Goal: Navigation & Orientation: Find specific page/section

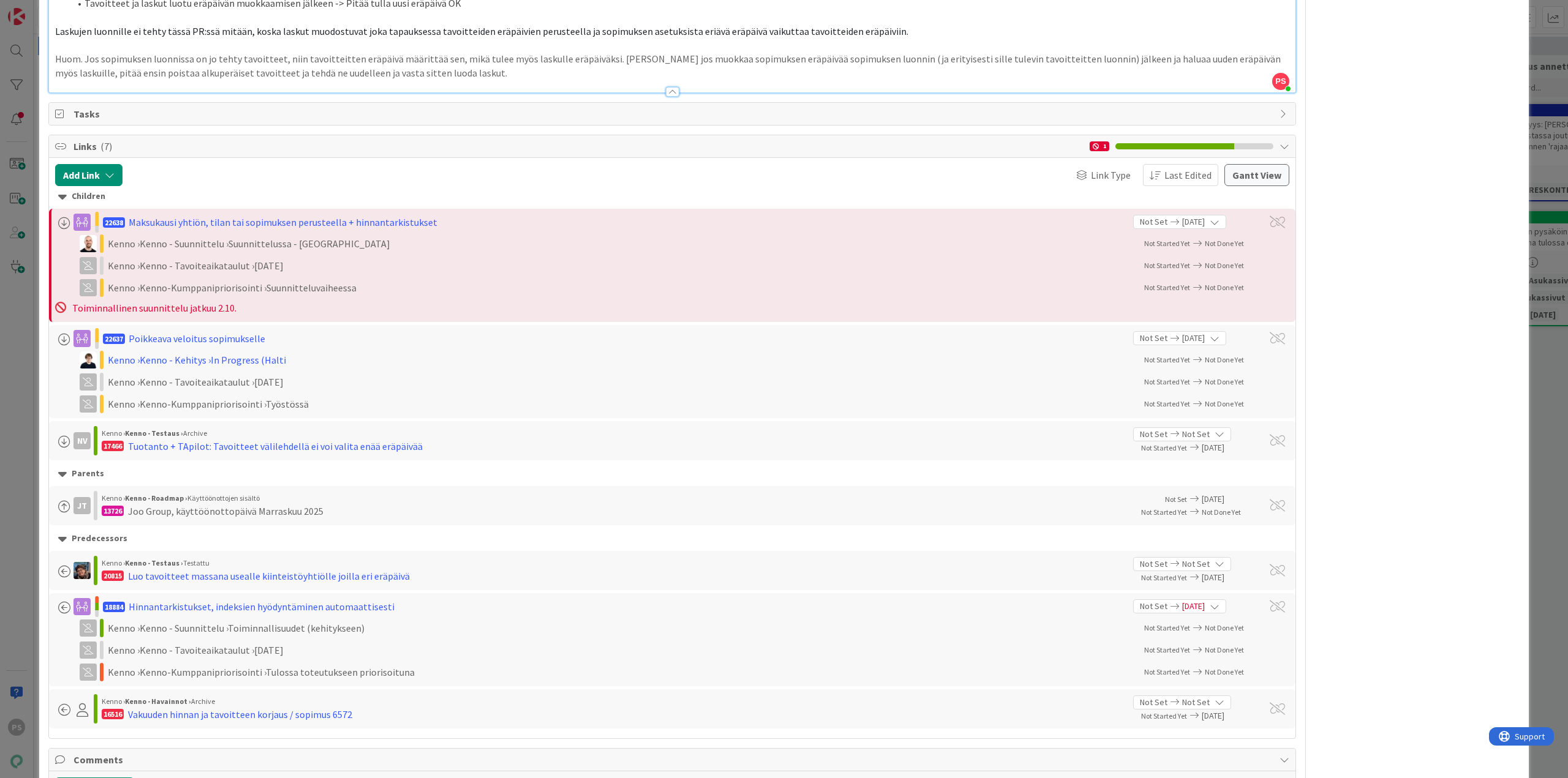
scroll to position [729, 0]
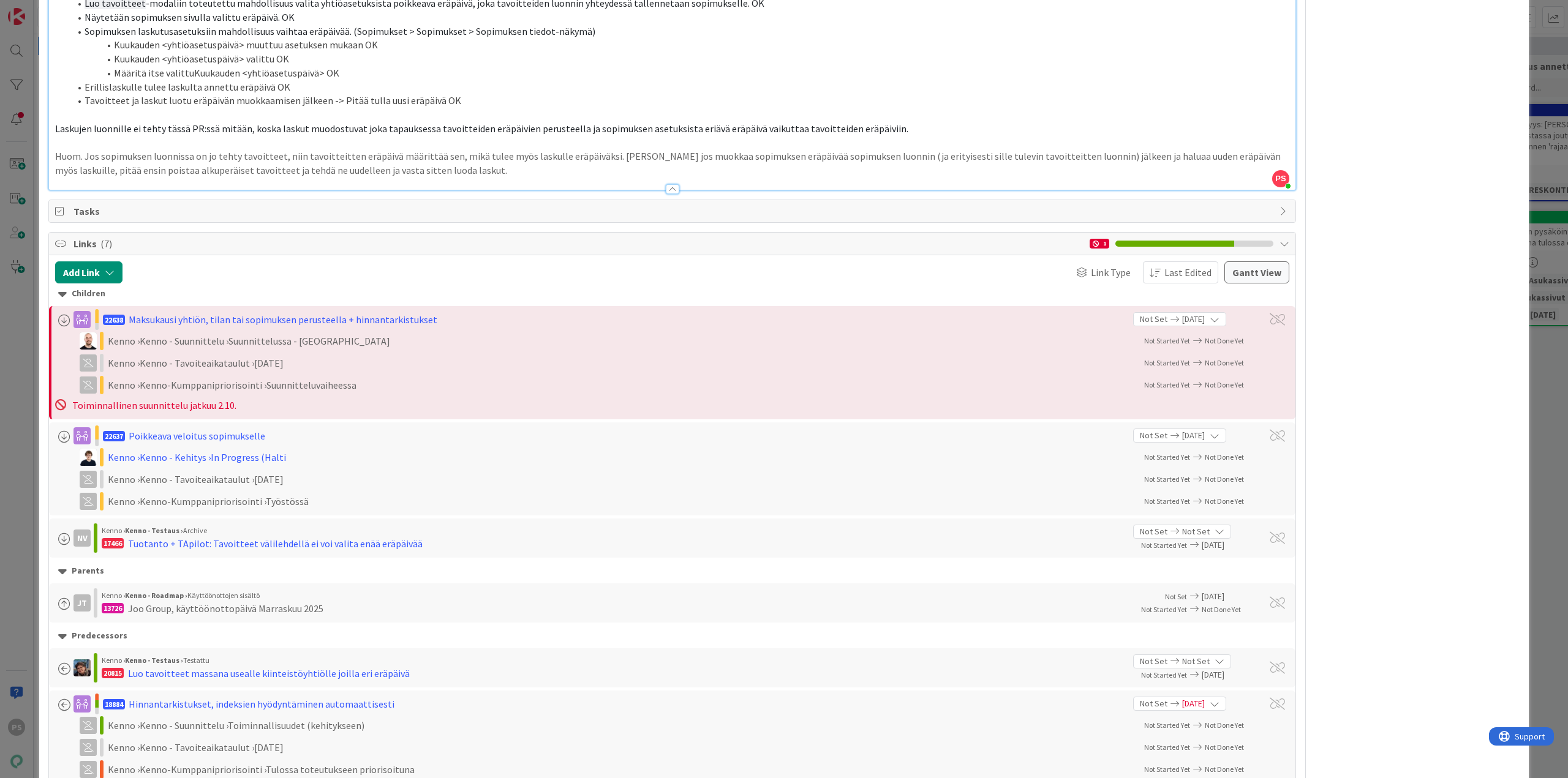
click at [666, 191] on div at bounding box center [672, 189] width 13 height 10
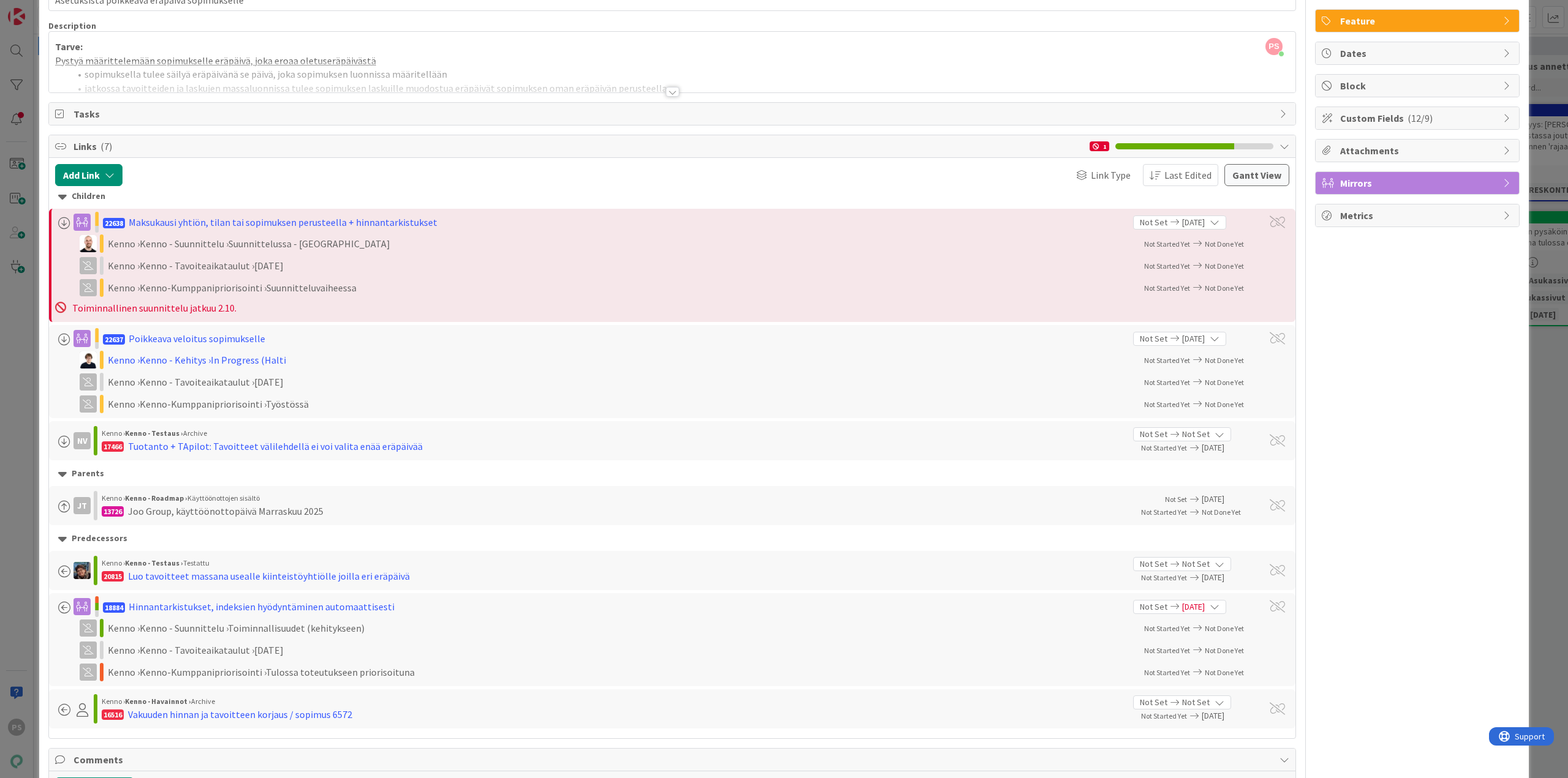
scroll to position [0, 0]
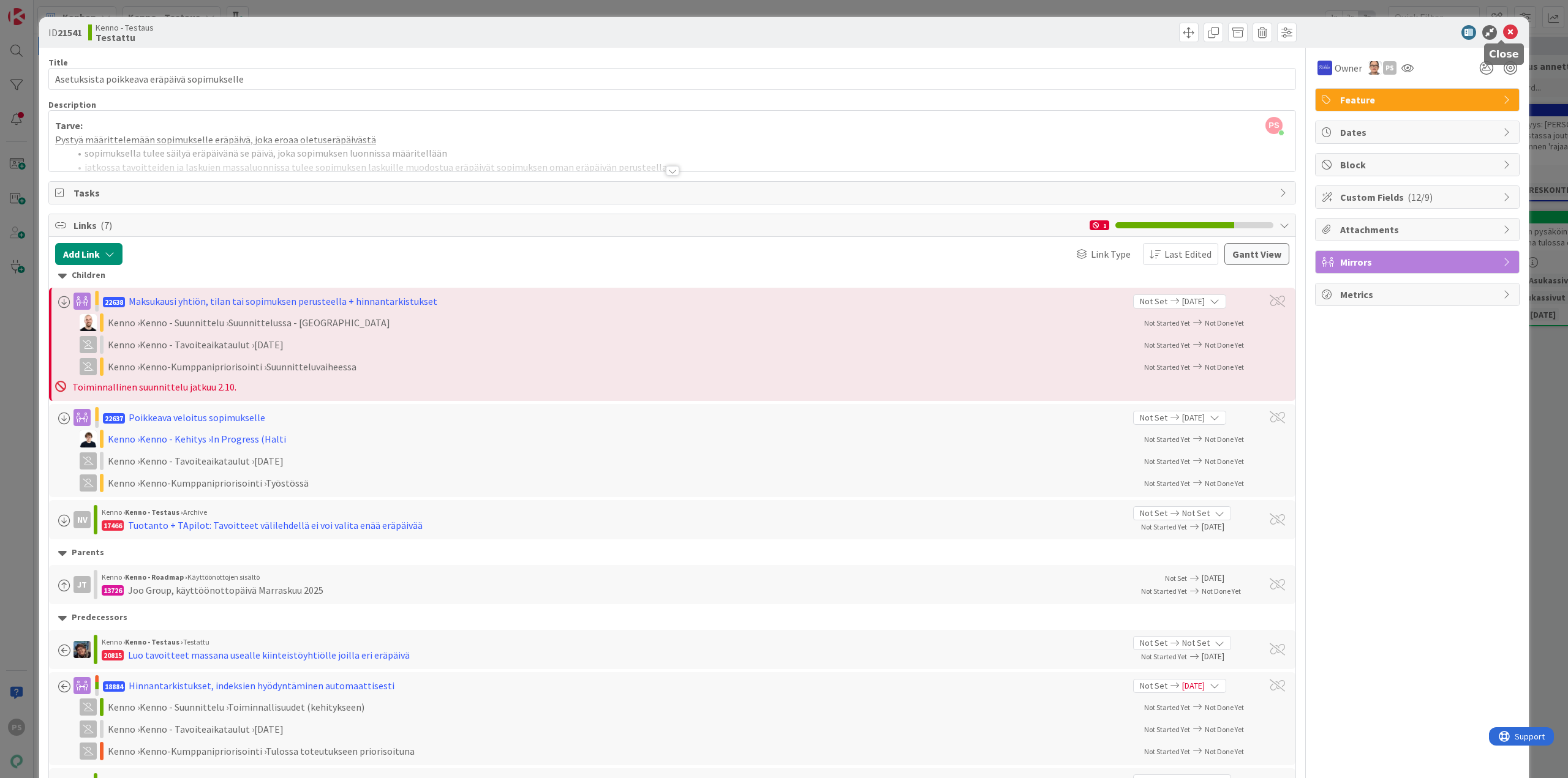
click at [1505, 31] on icon at bounding box center [1510, 32] width 14 height 14
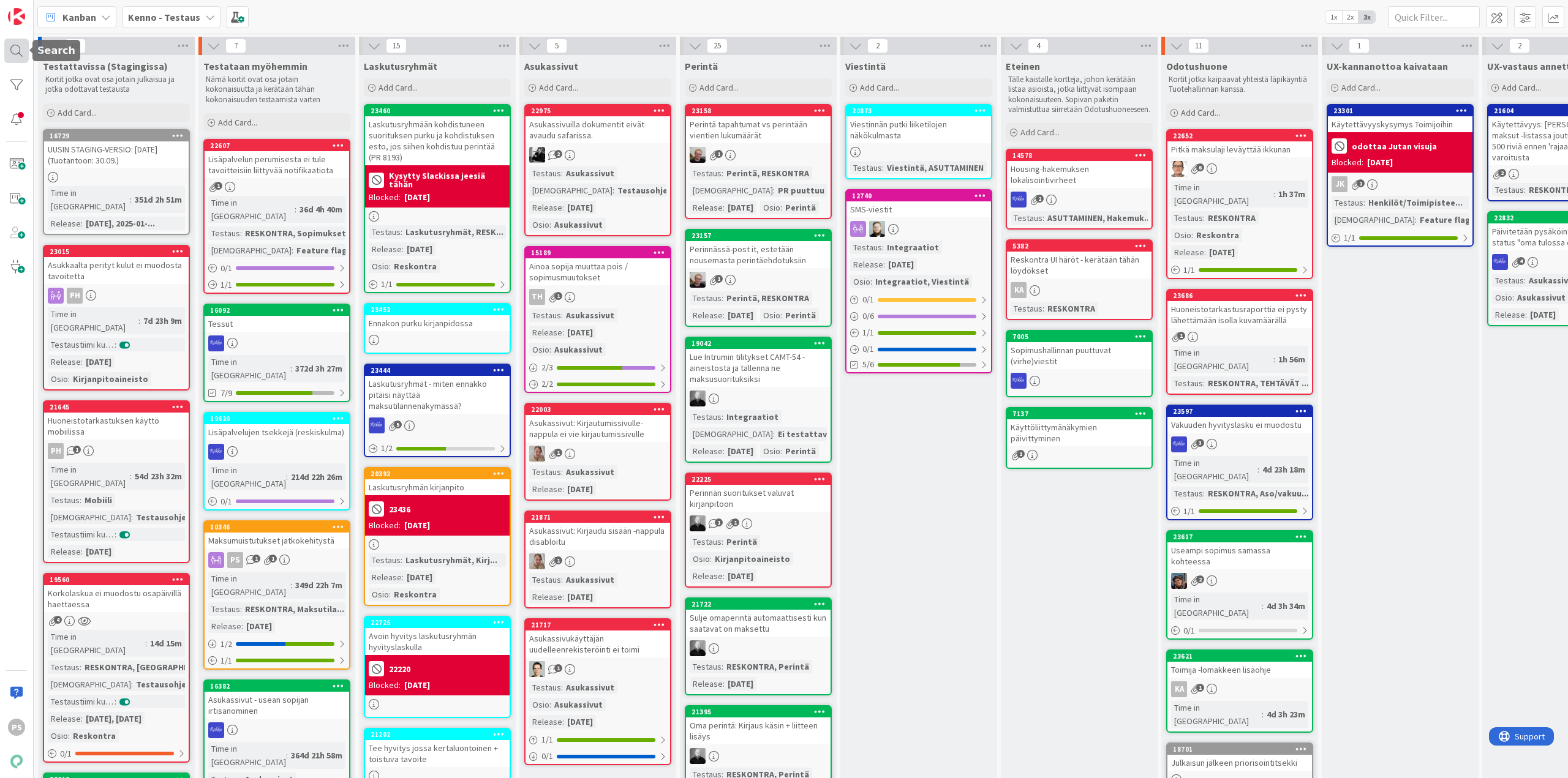
click at [12, 50] on div at bounding box center [16, 50] width 24 height 24
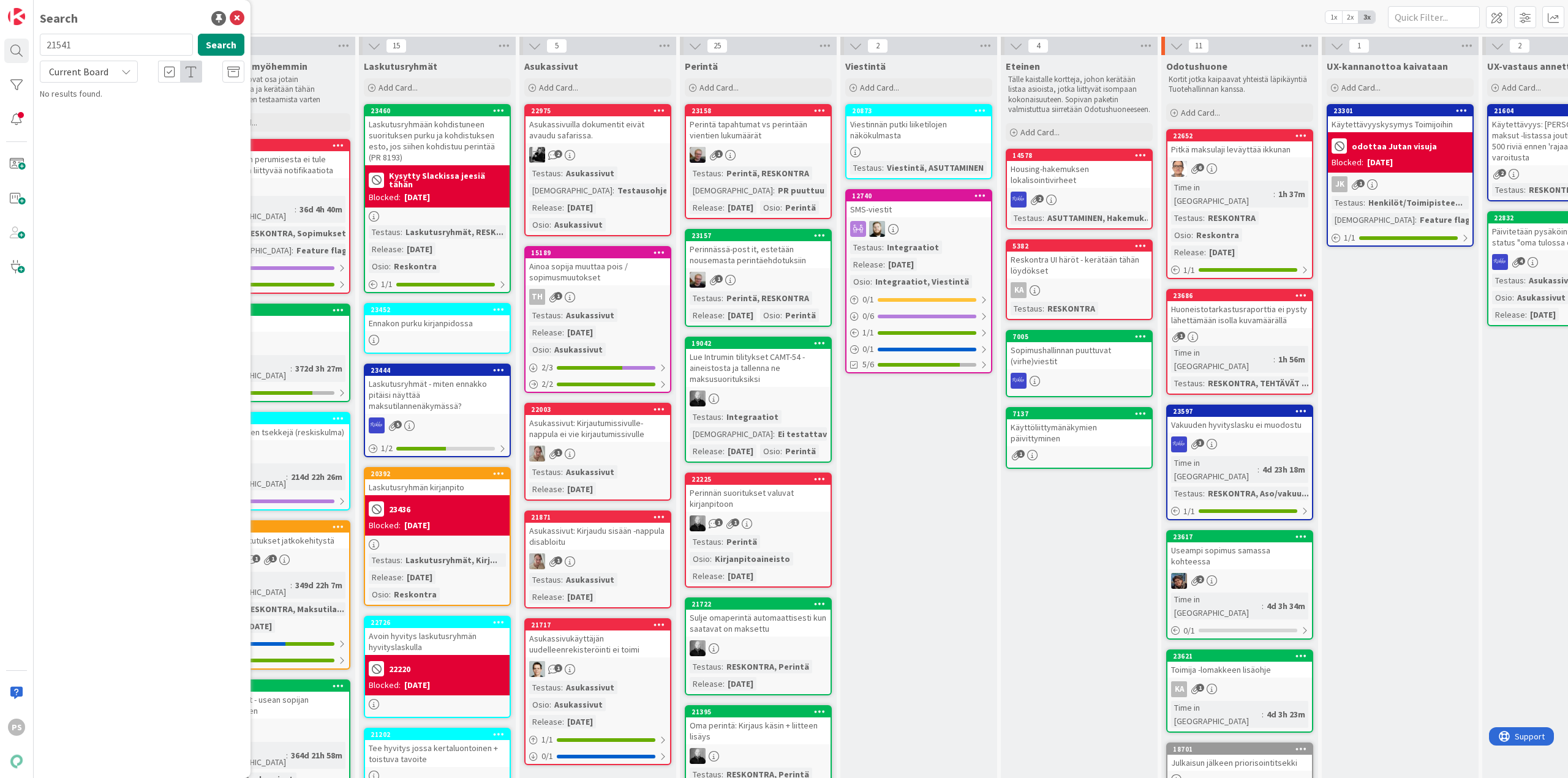
click at [55, 48] on input "21541" at bounding box center [117, 45] width 153 height 22
type input "11540"
click at [122, 73] on icon at bounding box center [126, 71] width 10 height 10
click at [105, 120] on span "All Boards" at bounding box center [110, 122] width 127 height 19
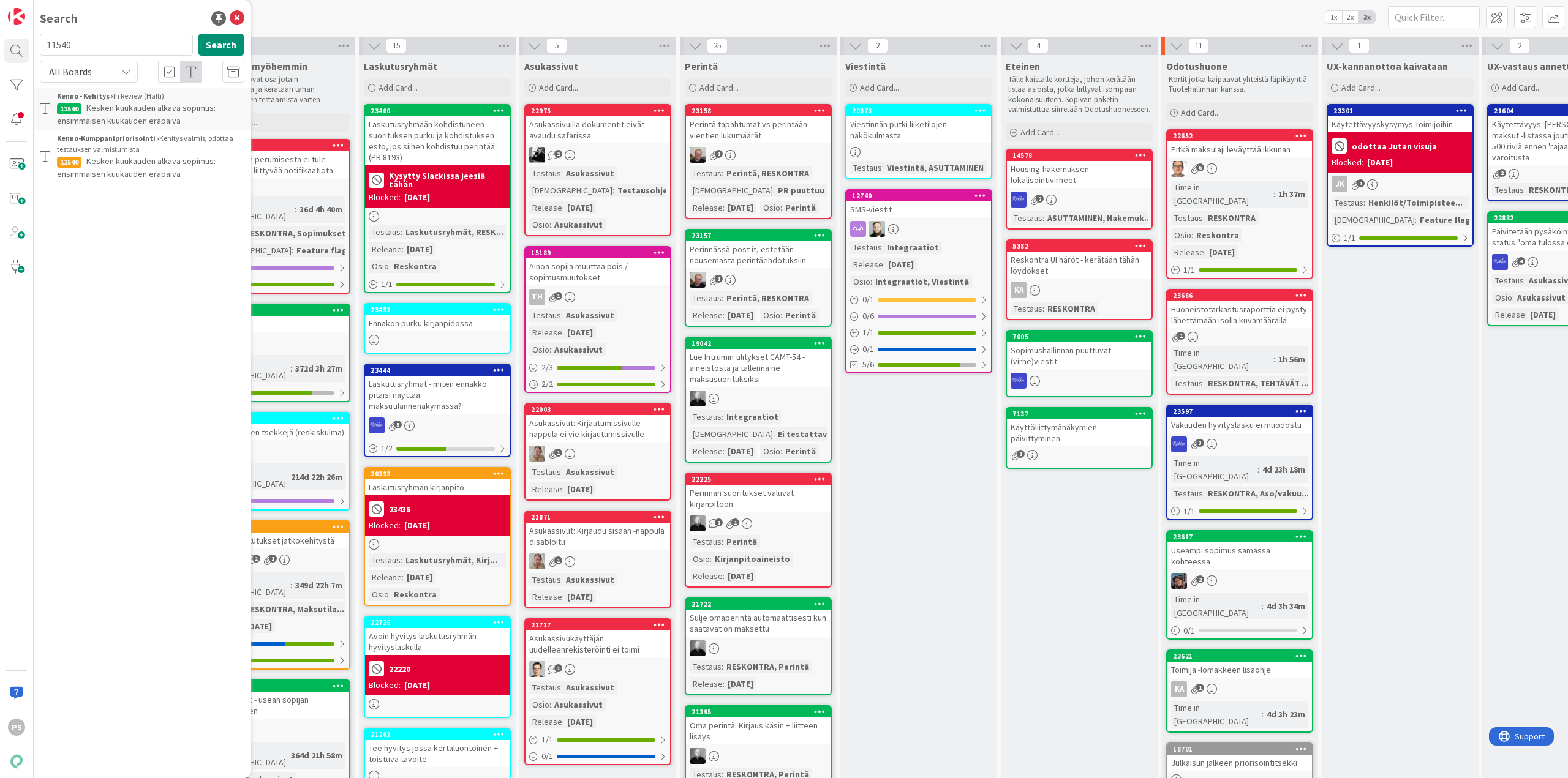
click at [147, 111] on span "Kesken kuukauden alkava sopimus: ensimmäisen kuukauden eräpäivä" at bounding box center [136, 114] width 159 height 24
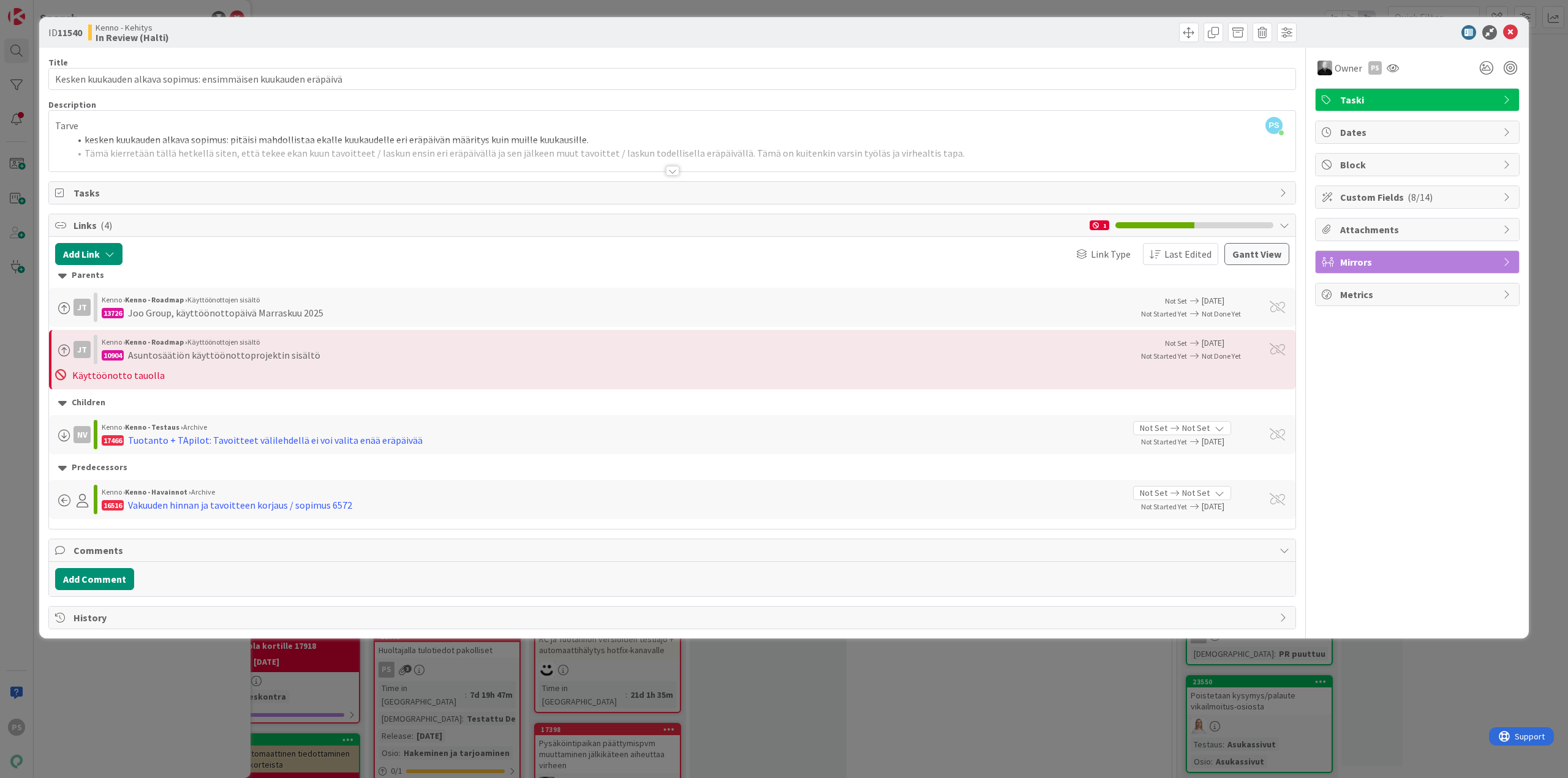
click at [675, 171] on div at bounding box center [672, 170] width 13 height 10
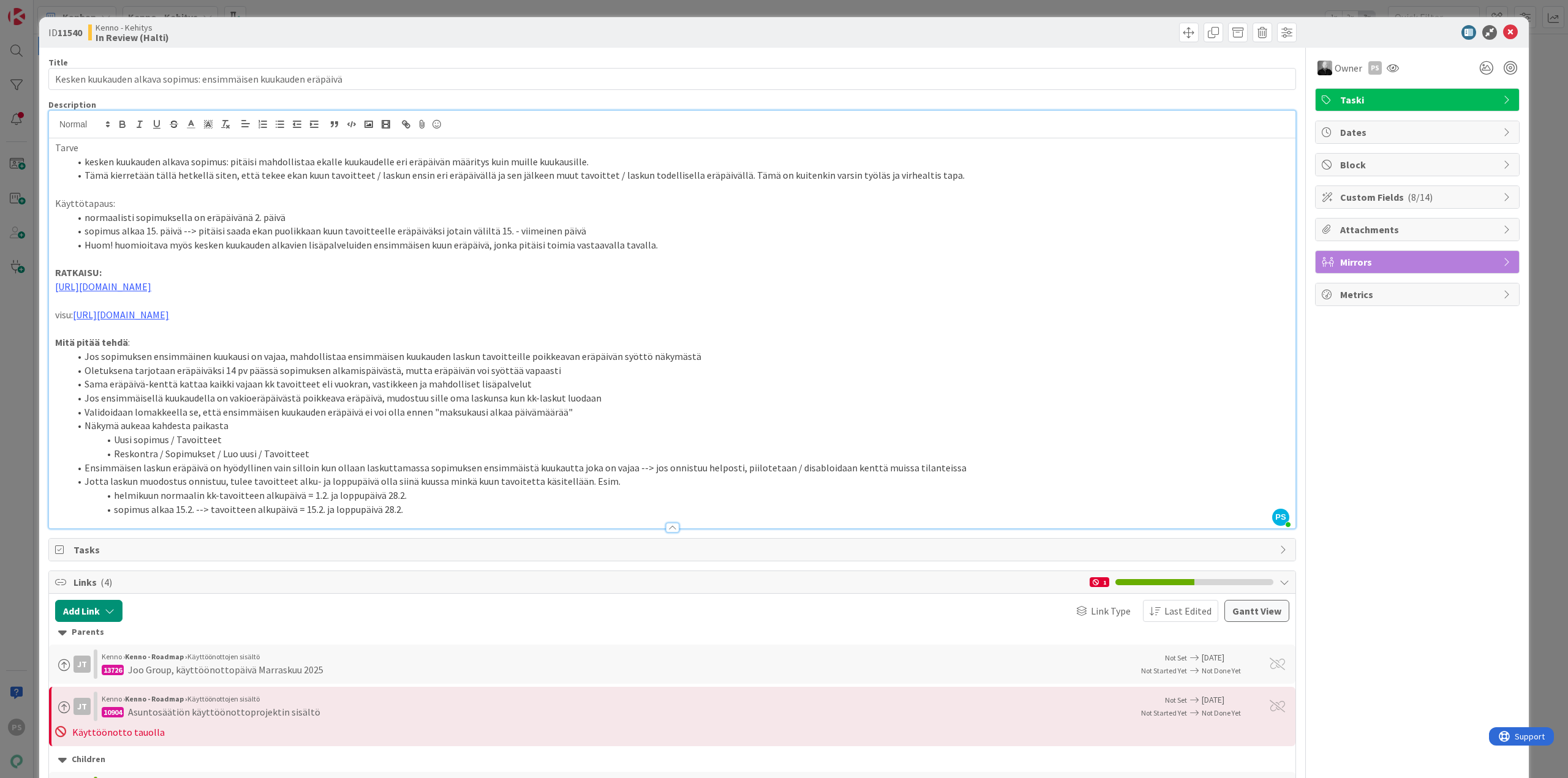
click at [667, 528] on div at bounding box center [672, 528] width 13 height 10
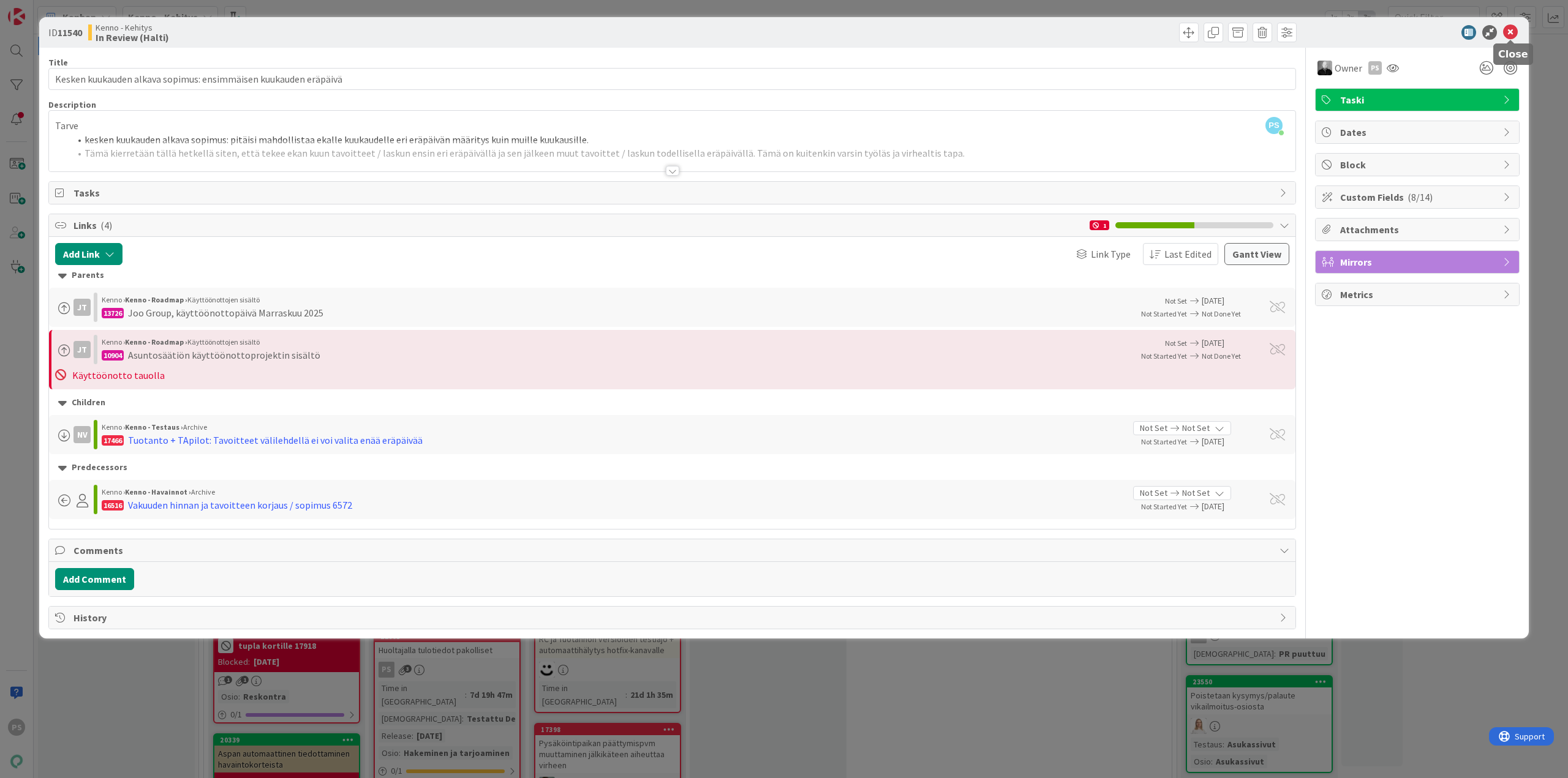
click at [1513, 27] on icon at bounding box center [1510, 32] width 14 height 14
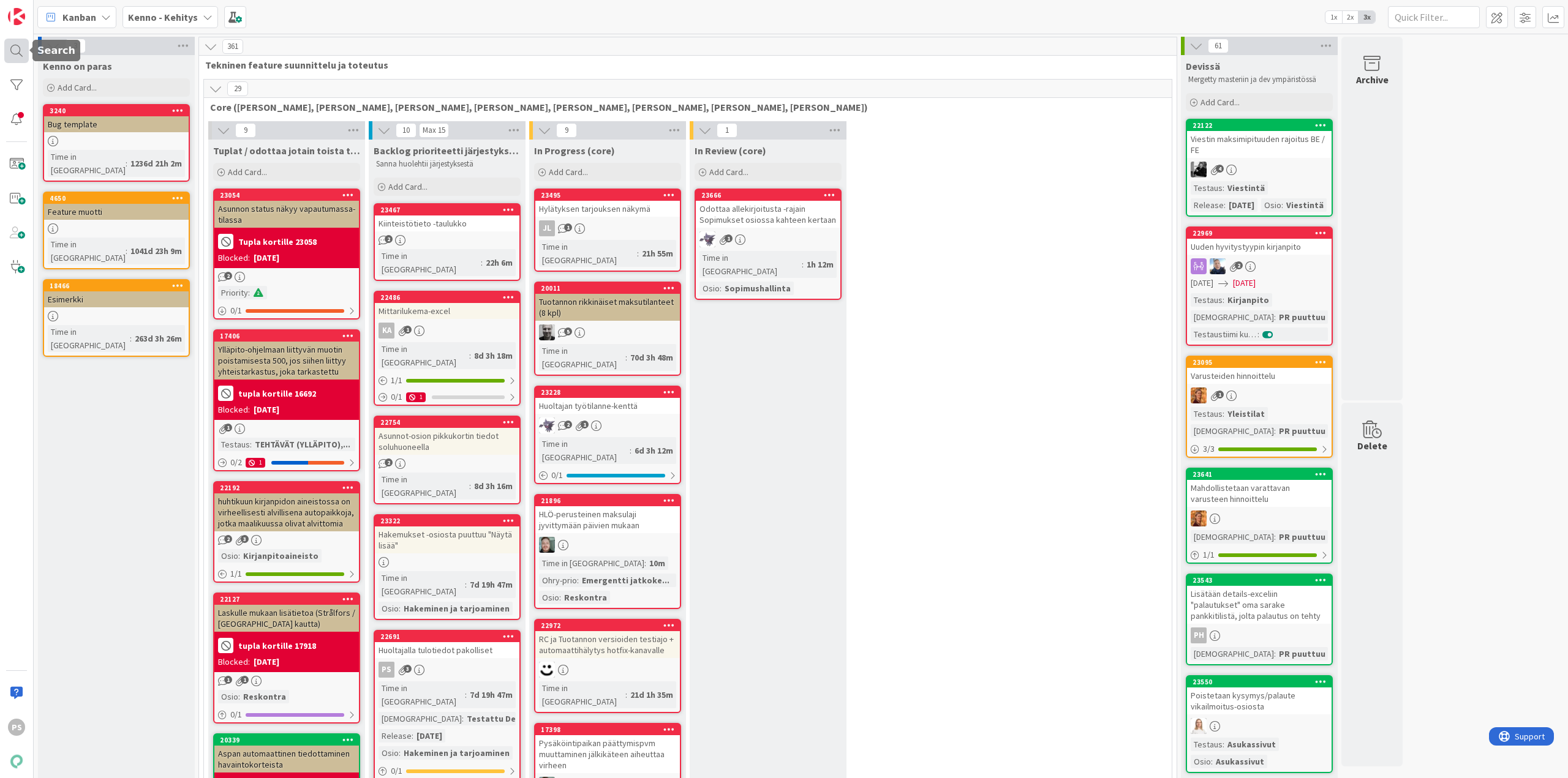
click at [15, 47] on div at bounding box center [16, 50] width 24 height 24
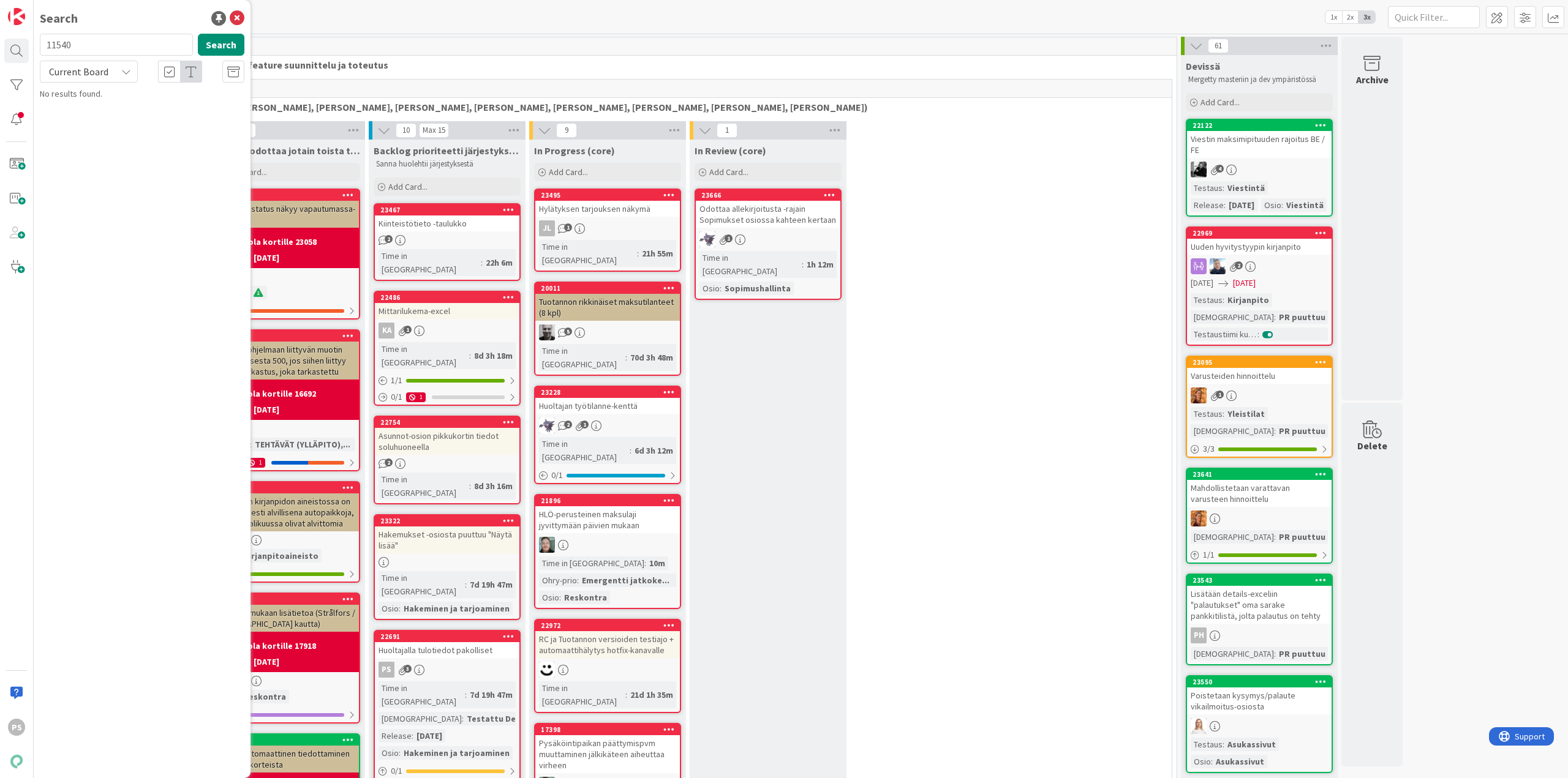
click at [58, 46] on input "11540" at bounding box center [117, 45] width 153 height 22
type input "18702"
click at [115, 73] on div "Current Board" at bounding box center [89, 71] width 98 height 22
click at [97, 122] on span "All Boards" at bounding box center [110, 122] width 127 height 19
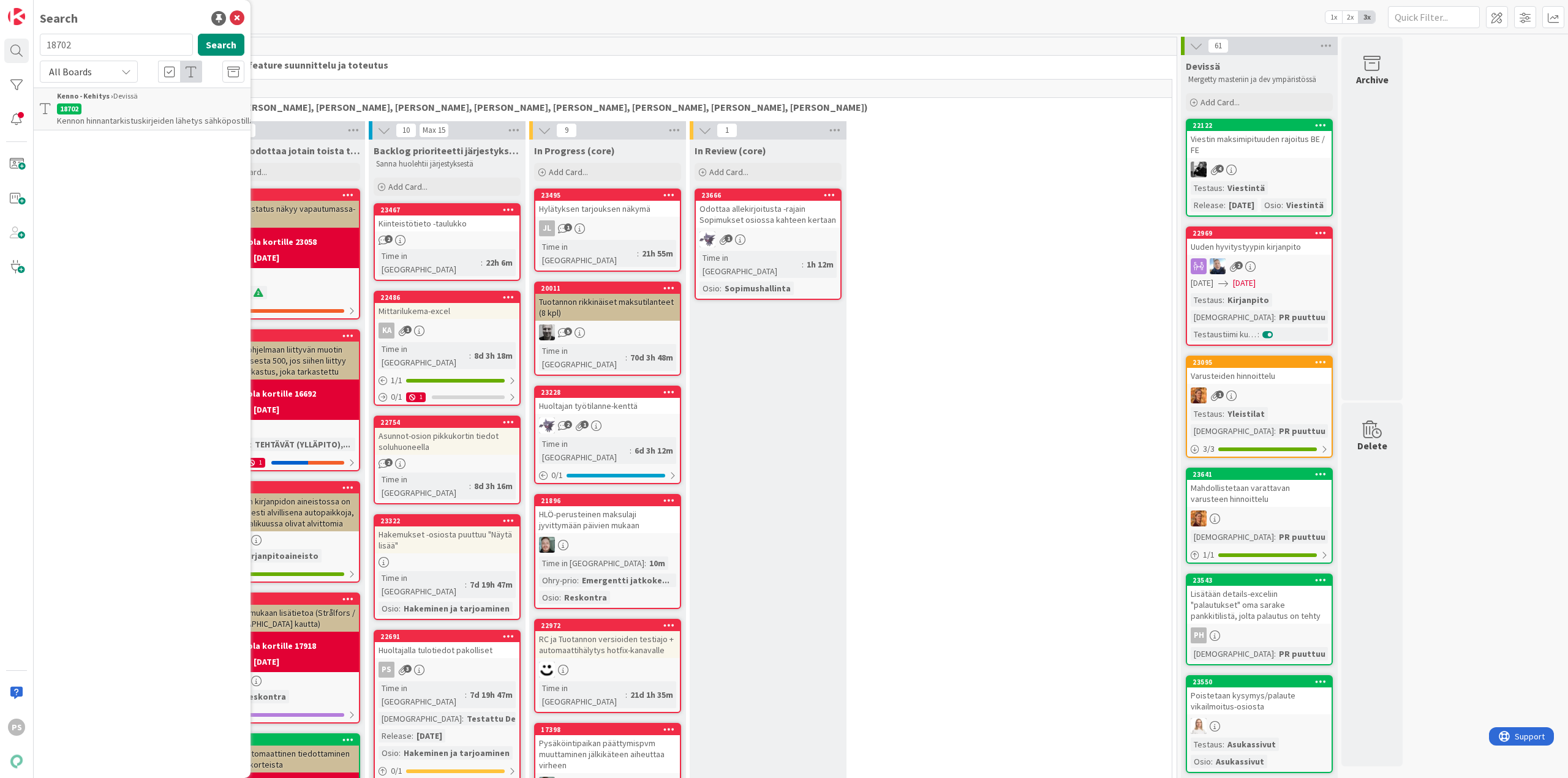
click at [176, 120] on span "Kennon hinnantarkistuskirjeiden lähetys sähköpostilla" at bounding box center [155, 120] width 197 height 11
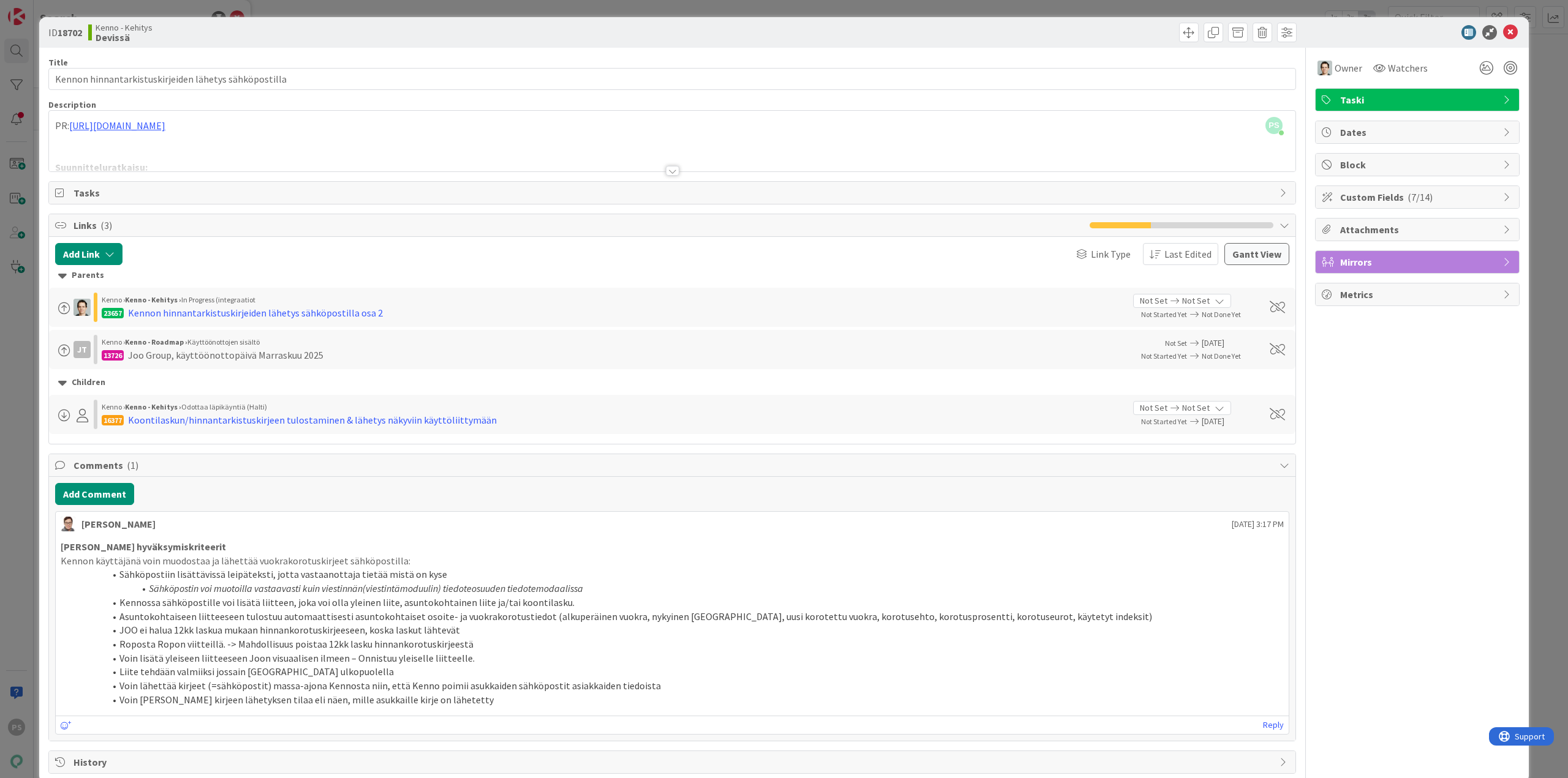
click at [667, 172] on div at bounding box center [672, 170] width 13 height 10
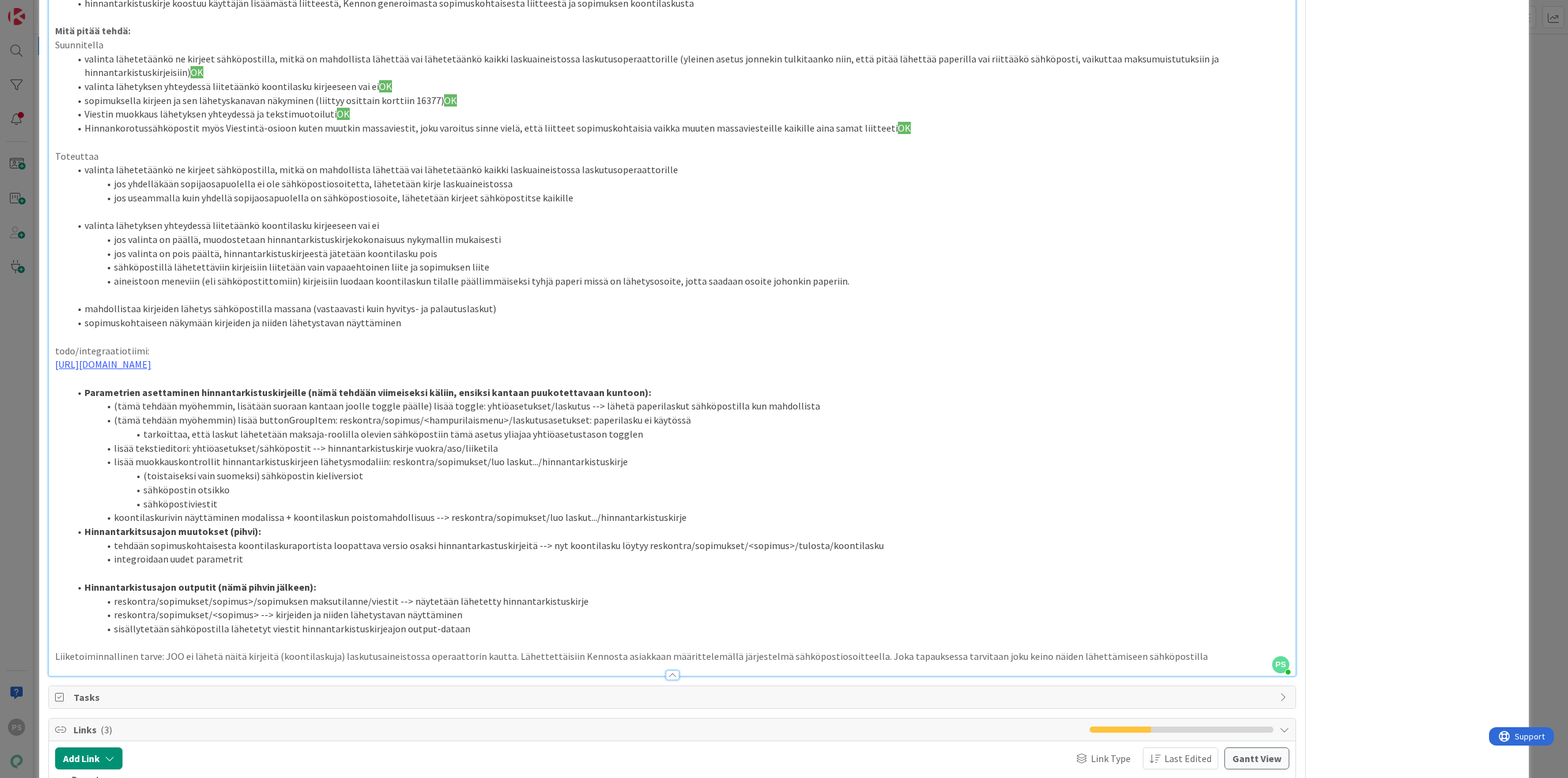
scroll to position [796, 0]
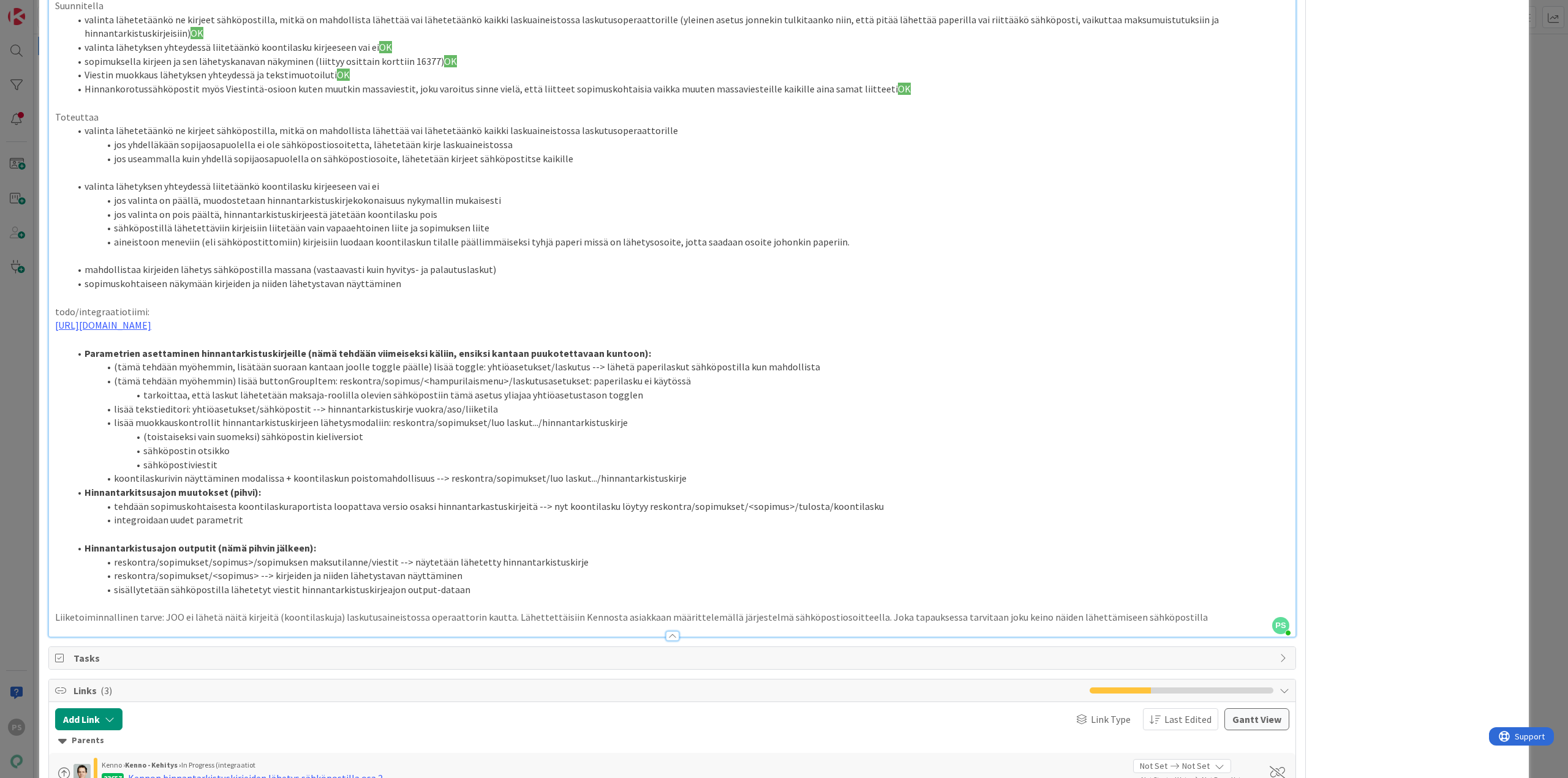
click at [667, 637] on div at bounding box center [672, 636] width 13 height 10
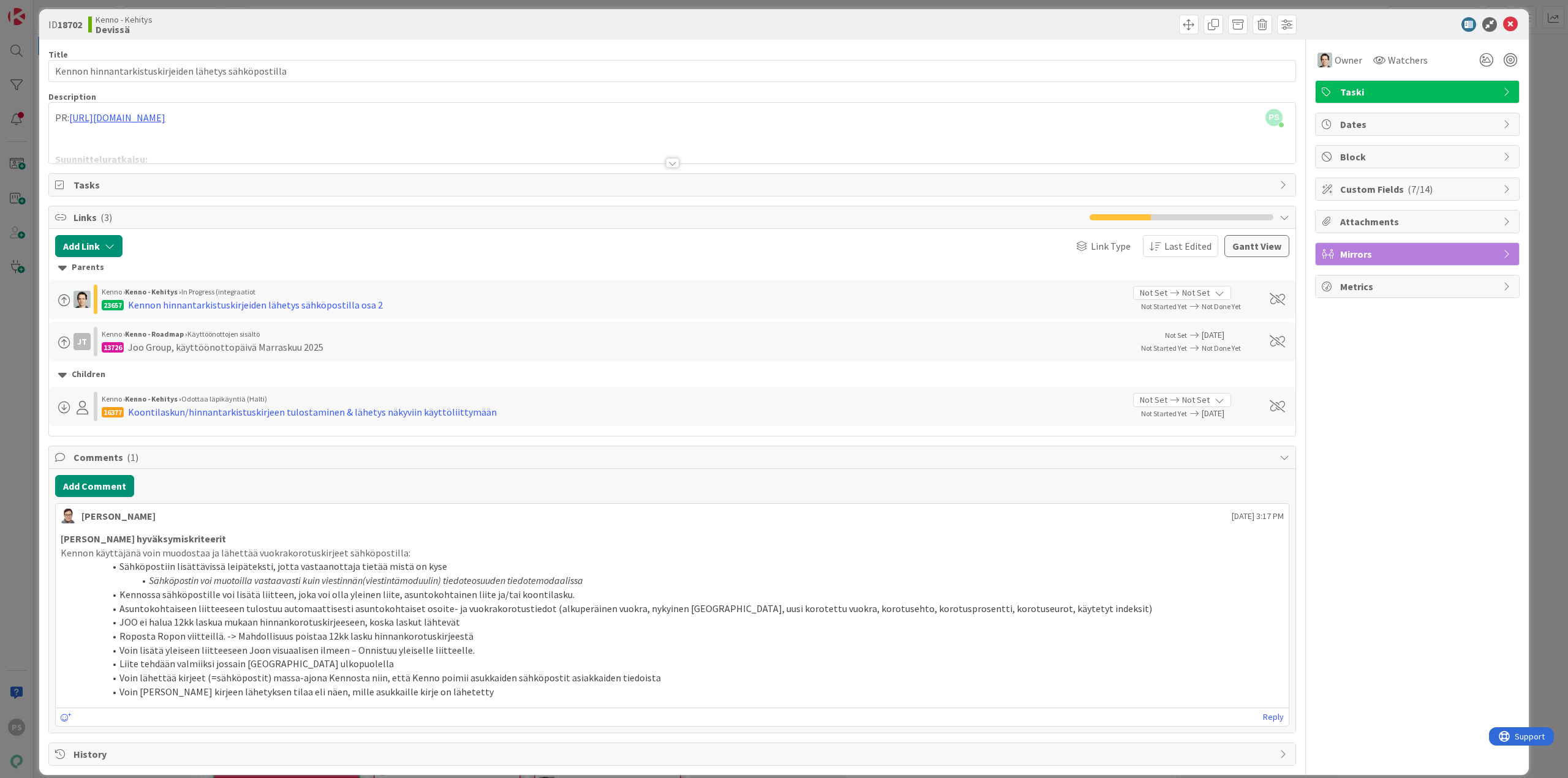
scroll to position [0, 0]
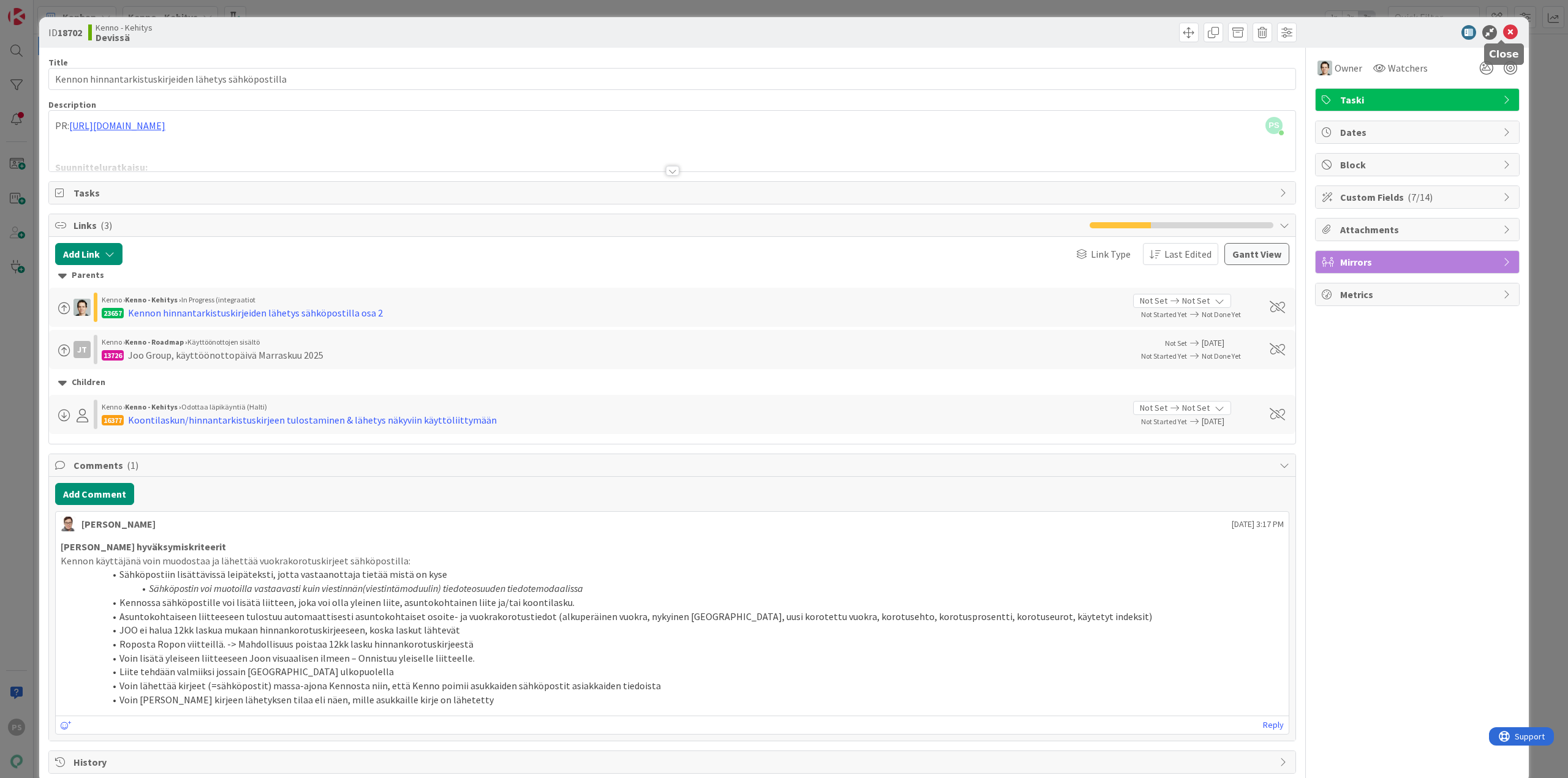
click at [1505, 31] on icon at bounding box center [1510, 32] width 14 height 14
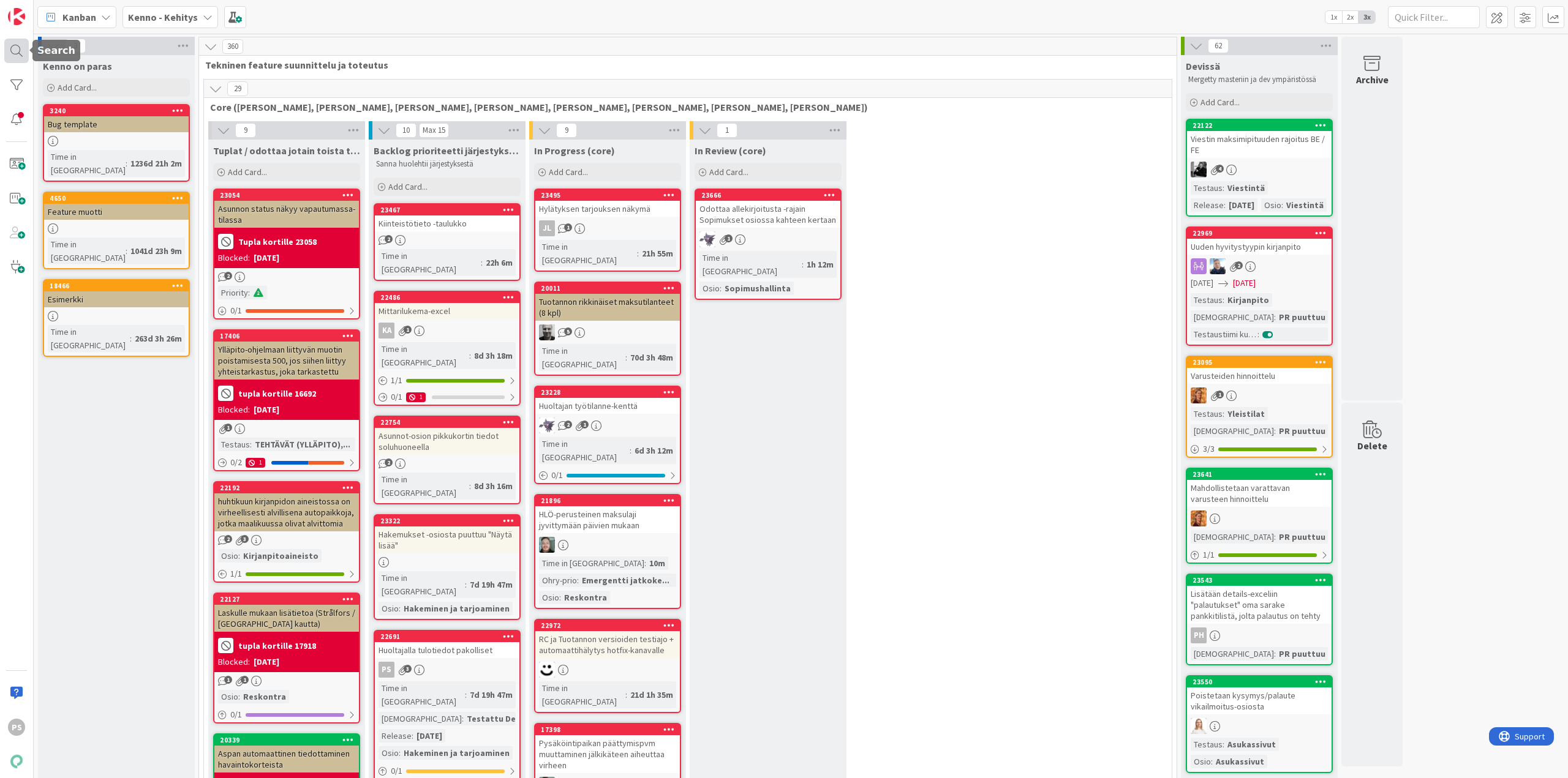
click at [19, 50] on div at bounding box center [16, 50] width 24 height 24
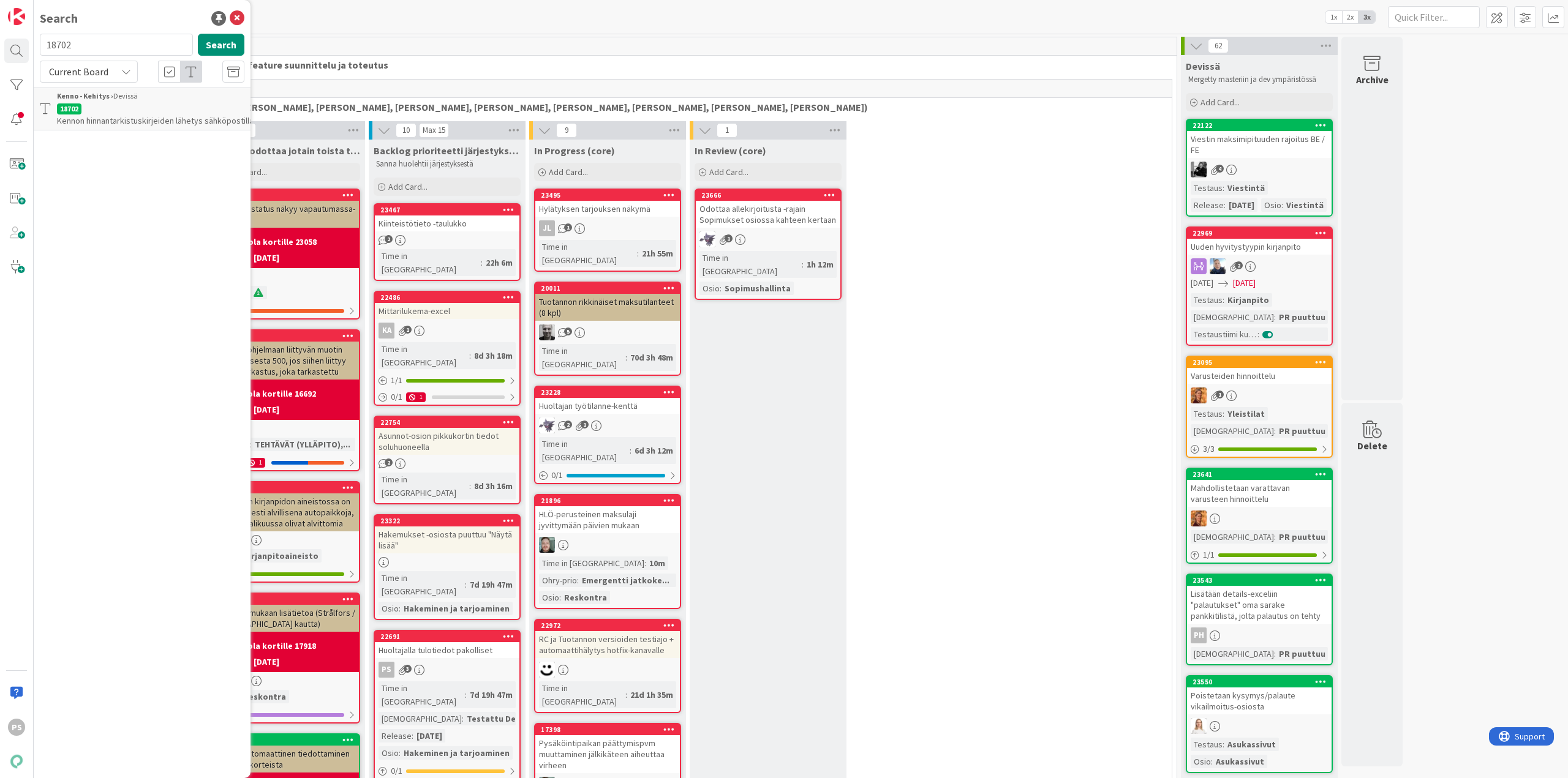
click at [58, 44] on input "18702" at bounding box center [117, 45] width 153 height 22
type input "23124"
click at [125, 70] on icon at bounding box center [126, 71] width 10 height 10
click at [105, 123] on span "All Boards" at bounding box center [110, 122] width 127 height 19
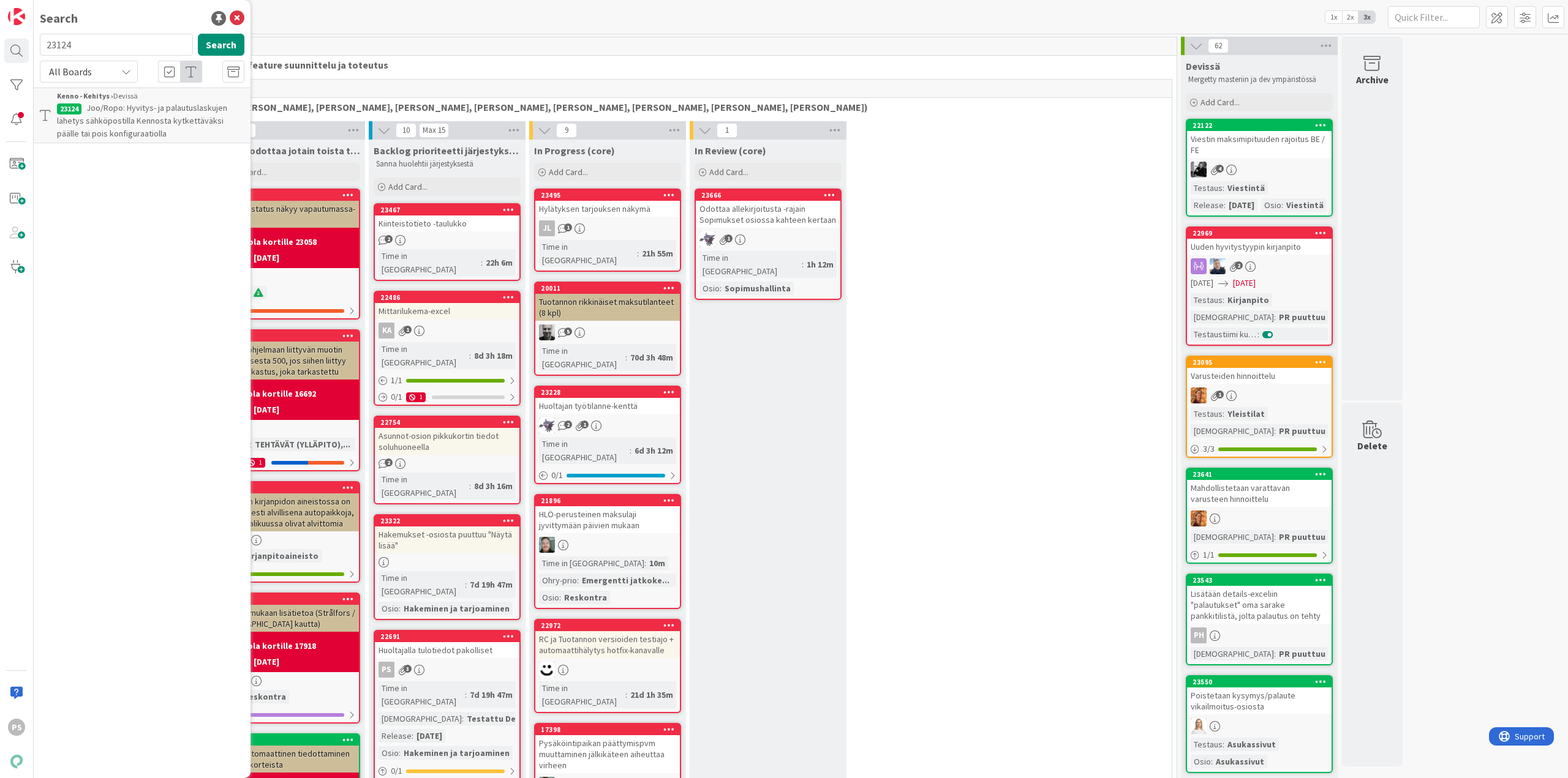
click at [177, 119] on span "Joo/Ropo: Hyvitys- ja palautuslaskujen lähetys sähköpostilla Kennosta kytkettäv…" at bounding box center [142, 120] width 170 height 37
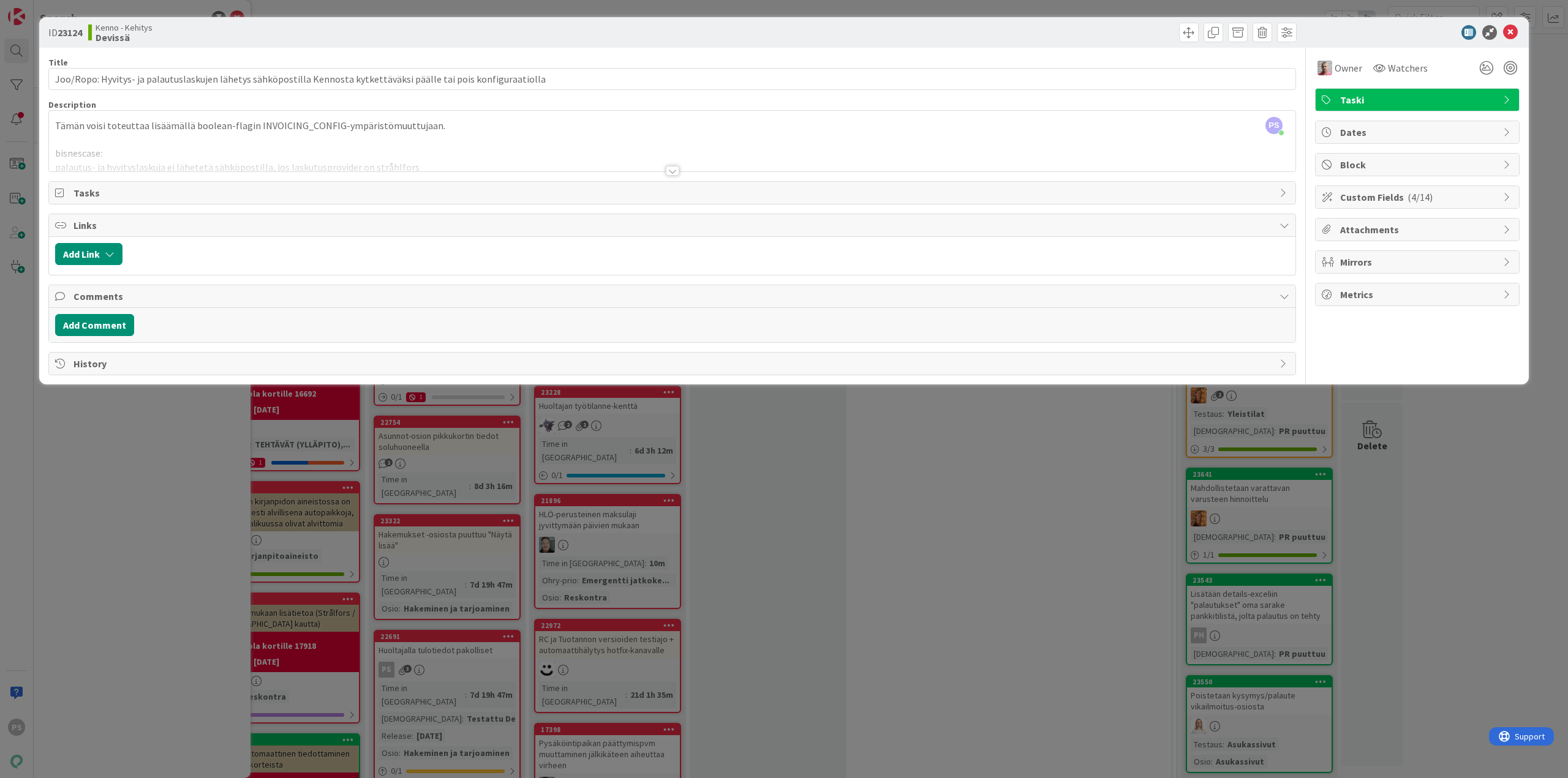
click at [670, 171] on div at bounding box center [672, 170] width 13 height 10
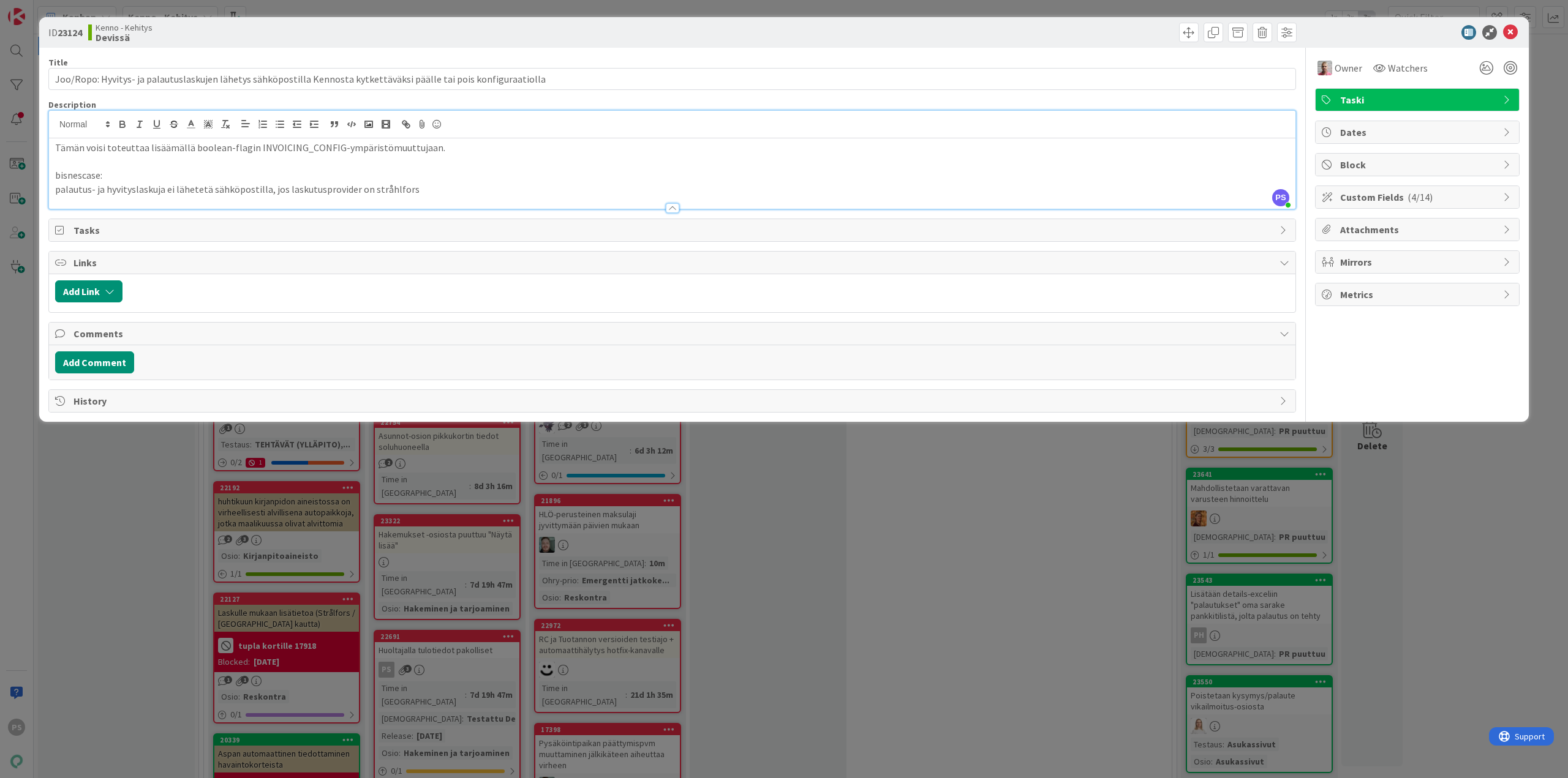
click at [673, 207] on div at bounding box center [672, 208] width 13 height 10
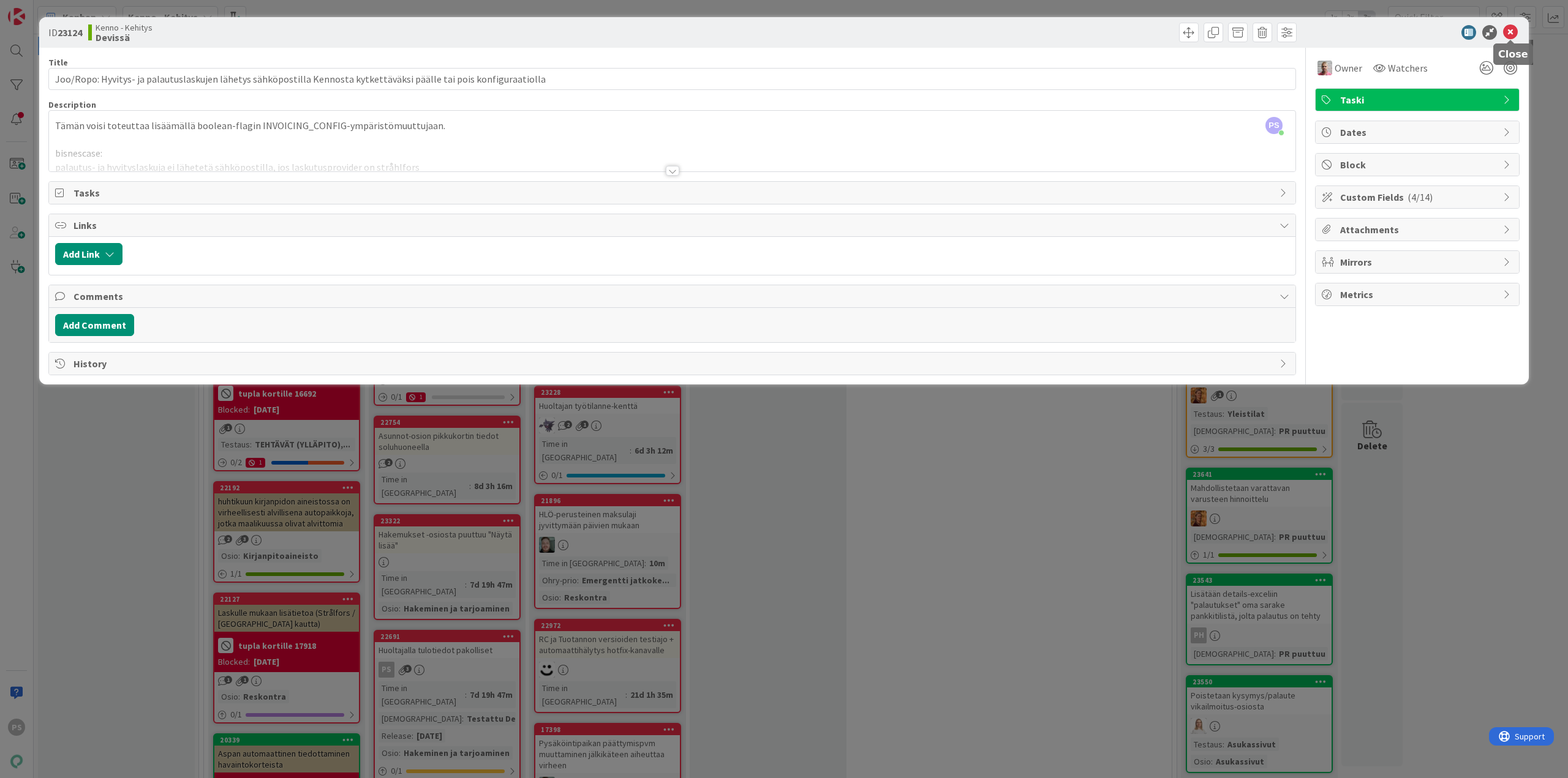
click at [1509, 30] on icon at bounding box center [1510, 32] width 14 height 14
